Goal: Task Accomplishment & Management: Complete application form

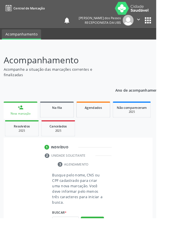
click at [20, 119] on div "person_add" at bounding box center [22, 118] width 6 height 6
click at [73, 239] on input "text" at bounding box center [71, 243] width 29 height 10
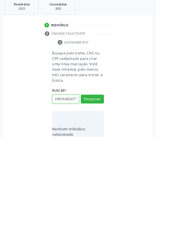
scroll to position [0, 10]
type input "702308164024714"
click at [98, 198] on button "Pesquisar" at bounding box center [101, 198] width 25 height 10
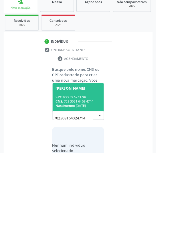
scroll to position [45, 0]
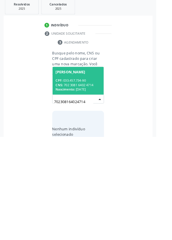
click at [84, 175] on div "CPF: 033.457.734-90" at bounding box center [85, 177] width 49 height 5
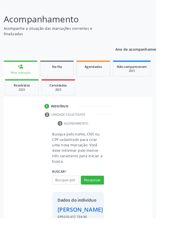
scroll to position [42, 0]
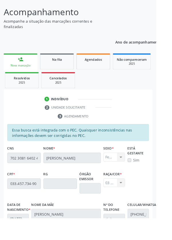
scroll to position [136, 0]
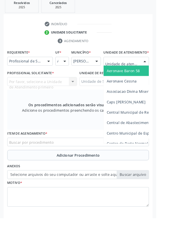
scroll to position [136, 0]
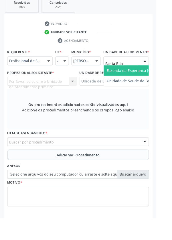
type input "Santa Rita"
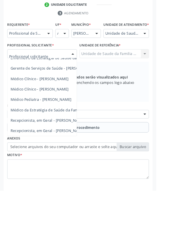
click at [72, 153] on span "Médico da Estratégia de Saúde da Família - [PERSON_NAME]" at bounding box center [70, 150] width 116 height 5
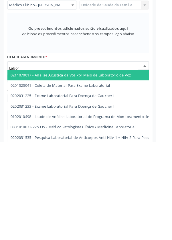
type input "Labora"
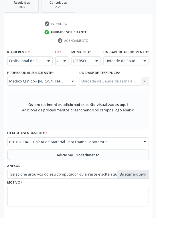
click at [33, 176] on button "Adicionar Procedimento" at bounding box center [86, 169] width 156 height 11
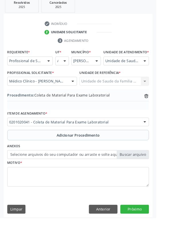
scroll to position [119, 0]
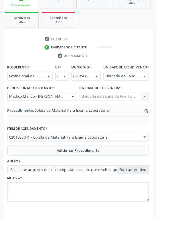
click at [16, 192] on label "Selecione arquivos do seu computador ou arraste e solte aqui" at bounding box center [86, 187] width 156 height 10
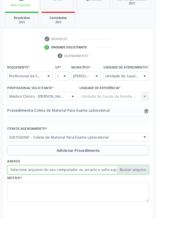
click at [16, 192] on input "Selecione arquivos do seu computador ou arraste e solte aqui" at bounding box center [86, 187] width 156 height 10
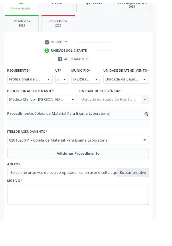
scroll to position [111, 0]
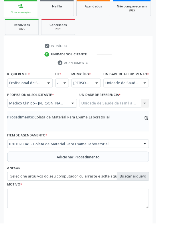
type input "C:\fakepath\17601019267231294785527636078098.jpg"
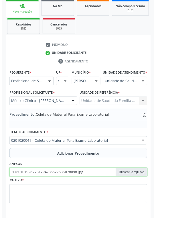
scroll to position [119, 0]
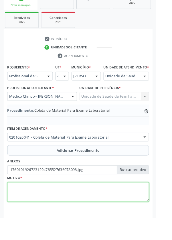
click at [42, 217] on textarea at bounding box center [86, 211] width 156 height 22
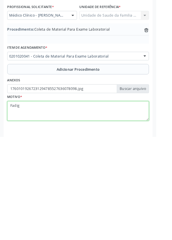
type textarea "Fadiga"
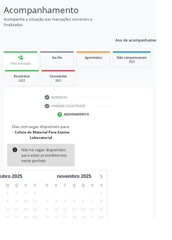
scroll to position [53, 0]
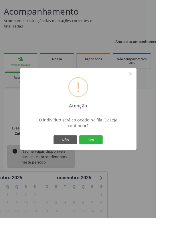
click at [111, 158] on button "Sim" at bounding box center [100, 154] width 26 height 10
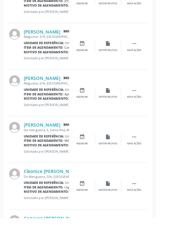
scroll to position [677, 0]
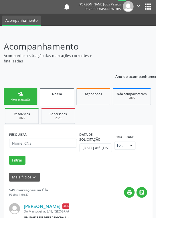
scroll to position [0, 0]
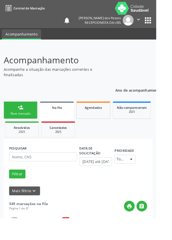
click at [18, 121] on link "person_add Nova marcação" at bounding box center [22, 120] width 37 height 19
click at [21, 125] on div "Nova marcação" at bounding box center [22, 125] width 29 height 4
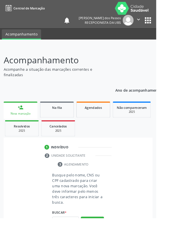
click at [17, 127] on div "Nova marcação" at bounding box center [22, 125] width 29 height 4
click at [71, 239] on input "text" at bounding box center [71, 243] width 29 height 10
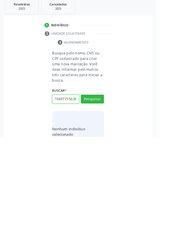
scroll to position [0, 10]
type input "700704977156380"
click at [105, 196] on button "Pesquisar" at bounding box center [101, 198] width 25 height 10
type input "700704977156380"
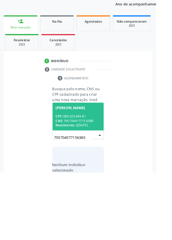
scroll to position [45, 0]
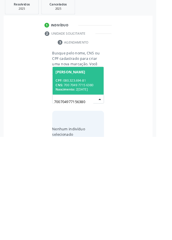
click at [86, 178] on div "CPF: 080.323.694-81" at bounding box center [85, 177] width 49 height 5
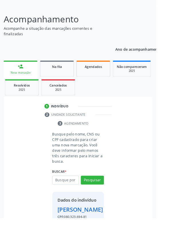
scroll to position [42, 0]
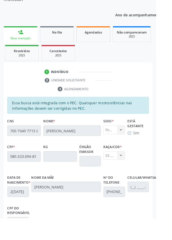
scroll to position [136, 0]
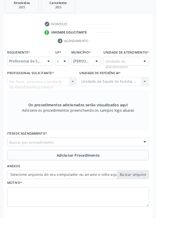
scroll to position [111, 0]
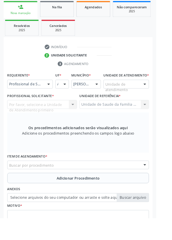
click at [47, 119] on div "Por favor, selecione a Unidade de Atendimento primeiro Nenhum resultado encontr…" at bounding box center [46, 115] width 77 height 10
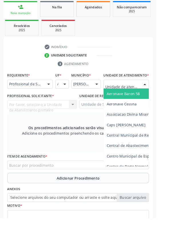
scroll to position [136, 0]
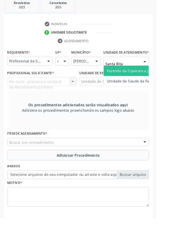
type input "Santa Rita"
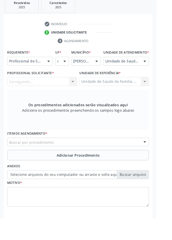
click at [44, 94] on div "Carregando... Nenhum resultado encontrado para: " " Não há nenhuma opção para s…" at bounding box center [46, 90] width 77 height 10
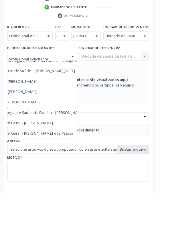
click at [71, 154] on span "Médico da Estratégia de Saúde da Família - [PERSON_NAME]" at bounding box center [35, 150] width 116 height 5
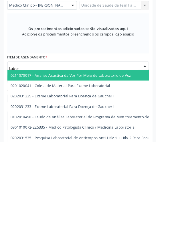
type input "Labora"
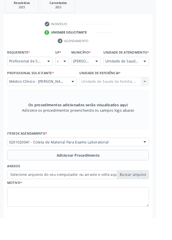
click at [36, 175] on button "Adicionar Procedimento" at bounding box center [86, 170] width 156 height 11
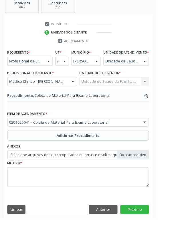
scroll to position [119, 0]
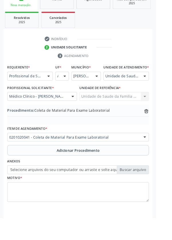
click at [33, 192] on label "Selecione arquivos do seu computador ou arraste e solte aqui" at bounding box center [86, 187] width 156 height 10
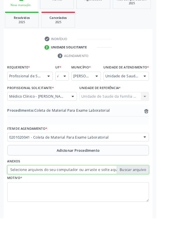
click at [33, 192] on input "Selecione arquivos do seu computador ou arraste e solte aqui" at bounding box center [86, 187] width 156 height 10
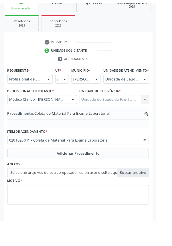
scroll to position [111, 0]
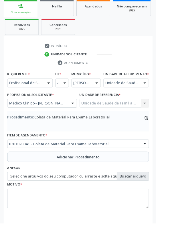
type input "C:\fakepath\17601023207807881614140898127015.jpg"
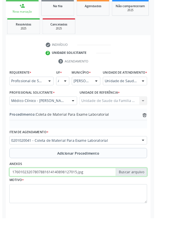
scroll to position [119, 0]
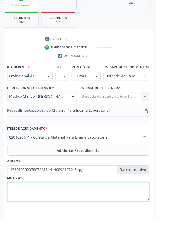
click at [57, 217] on textarea at bounding box center [86, 211] width 156 height 22
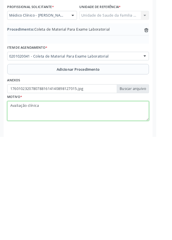
type textarea "Avaliação clínica"
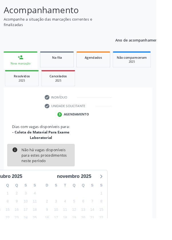
scroll to position [53, 0]
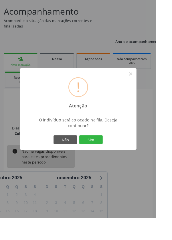
click at [107, 158] on button "Sim" at bounding box center [100, 154] width 26 height 10
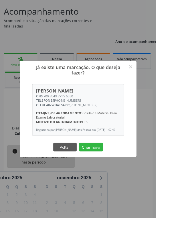
click at [107, 167] on button "Criar novo" at bounding box center [100, 162] width 26 height 10
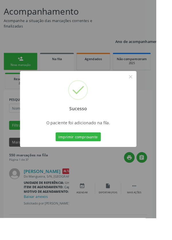
scroll to position [0, 0]
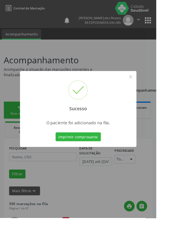
click at [92, 155] on button "Imprimir comprovante" at bounding box center [86, 150] width 50 height 10
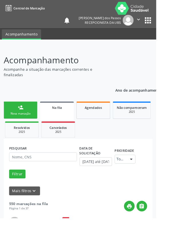
click at [19, 121] on link "person_add Nova marcação" at bounding box center [22, 120] width 37 height 19
click at [18, 121] on link "person_add Nova marcação" at bounding box center [22, 120] width 37 height 19
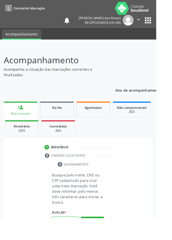
click at [71, 239] on input "text" at bounding box center [71, 243] width 29 height 10
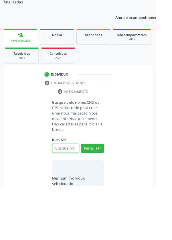
scroll to position [45, 0]
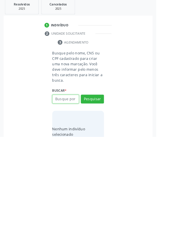
click at [69, 198] on input "text" at bounding box center [71, 198] width 29 height 10
type input "707600286458299"
click at [101, 198] on button "Pesquisar" at bounding box center [101, 198] width 25 height 10
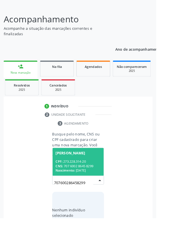
scroll to position [45, 0]
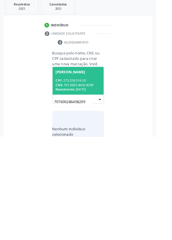
click at [83, 176] on div "CPF: 273.228.314-20" at bounding box center [85, 177] width 49 height 5
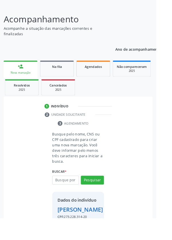
scroll to position [42, 0]
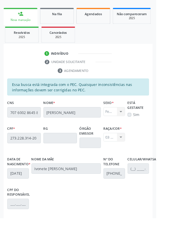
scroll to position [136, 0]
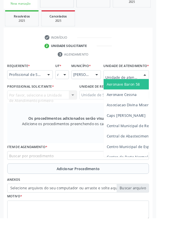
scroll to position [138, 0]
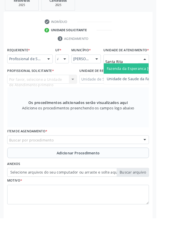
type input "Santa Rita"
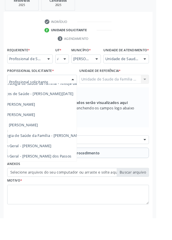
scroll to position [52, 39]
click at [71, 151] on span "Médico da Estratégia de Saúde da Família - [PERSON_NAME]" at bounding box center [31, 148] width 116 height 5
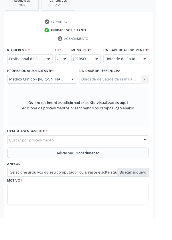
click at [78, 159] on div "Buscar por procedimento" at bounding box center [86, 154] width 156 height 10
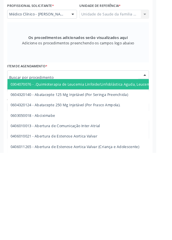
scroll to position [138, 0]
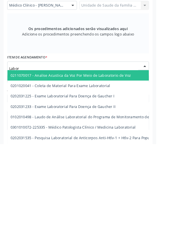
type input "Labora"
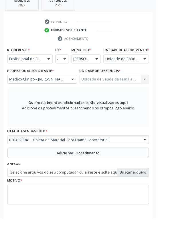
click at [32, 171] on button "Adicionar Procedimento" at bounding box center [86, 167] width 156 height 11
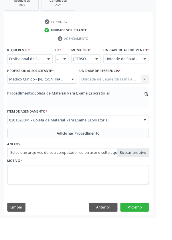
scroll to position [119, 0]
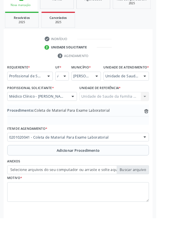
click at [28, 192] on label "Selecione arquivos do seu computador ou arraste e solte aqui" at bounding box center [86, 187] width 156 height 10
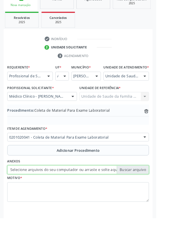
click at [28, 192] on input "Selecione arquivos do seu computador ou arraste e solte aqui" at bounding box center [86, 187] width 156 height 10
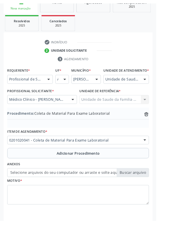
scroll to position [111, 0]
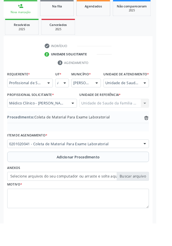
type input "C:\fakepath\1760102693916749239984370846459.jpg"
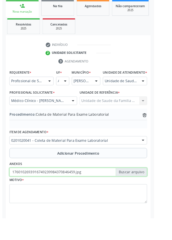
scroll to position [119, 0]
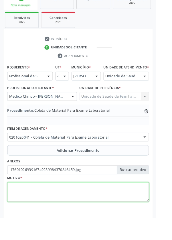
click at [38, 220] on textarea at bounding box center [86, 211] width 156 height 22
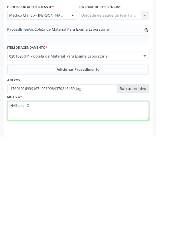
type textarea "HAS pre- DM"
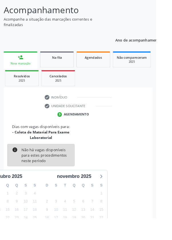
scroll to position [53, 0]
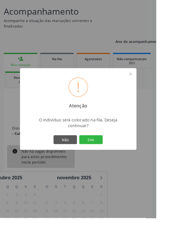
click at [109, 158] on button "Sim" at bounding box center [100, 154] width 26 height 10
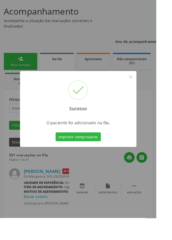
scroll to position [0, 0]
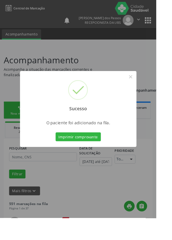
click at [85, 155] on button "Imprimir comprovante" at bounding box center [86, 150] width 50 height 10
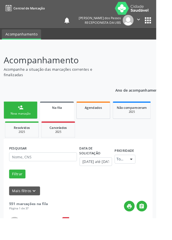
click at [15, 122] on link "person_add Nova marcação" at bounding box center [22, 120] width 37 height 19
click at [17, 126] on div "Nova marcação" at bounding box center [22, 125] width 29 height 4
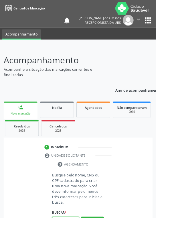
click at [71, 239] on input "text" at bounding box center [71, 243] width 29 height 10
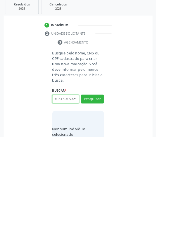
scroll to position [0, 10]
type input "702305159169212"
click at [98, 199] on button "Pesquisar" at bounding box center [101, 198] width 25 height 10
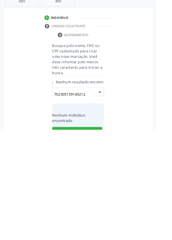
scroll to position [45, 0]
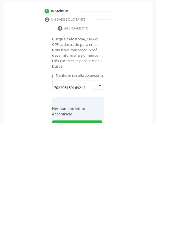
click at [73, 200] on input "702305159169212" at bounding box center [80, 200] width 43 height 11
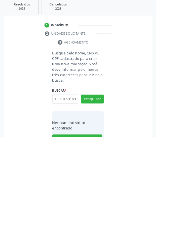
scroll to position [0, 0]
type input "70230"
type input "702309159169212"
click at [103, 199] on button "Pesquisar" at bounding box center [101, 198] width 25 height 10
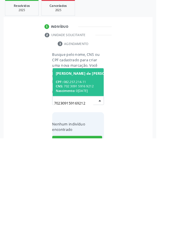
scroll to position [45, 0]
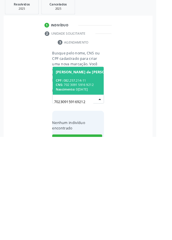
click at [79, 185] on span "Nascimento:" at bounding box center [71, 187] width 21 height 5
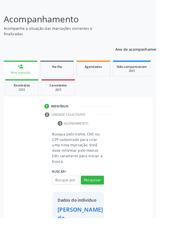
scroll to position [52, 0]
